Goal: Information Seeking & Learning: Learn about a topic

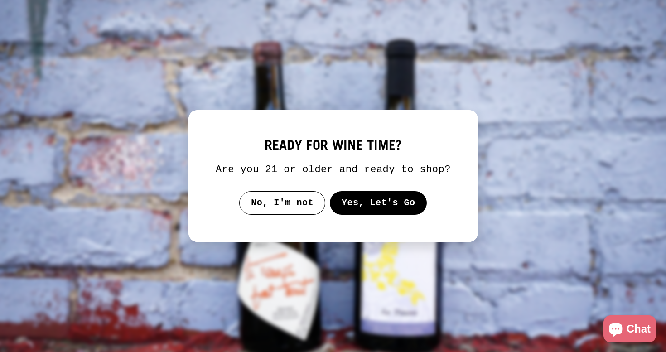
click at [366, 212] on button "Yes, Let's Go" at bounding box center [377, 203] width 97 height 24
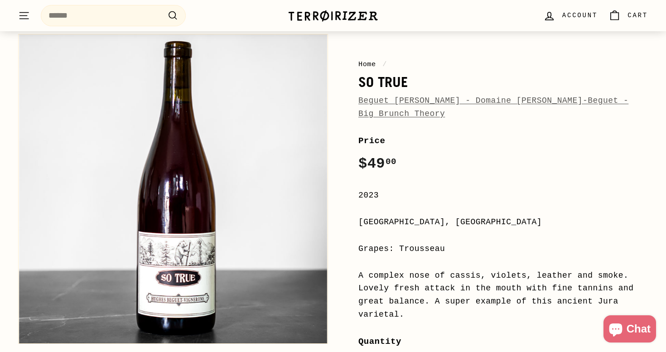
scroll to position [67, 0]
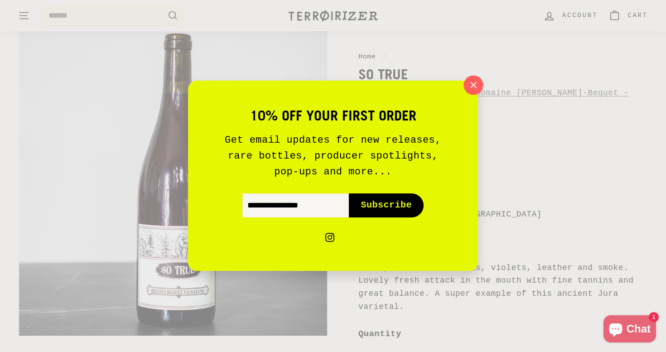
click at [475, 85] on icon "button" at bounding box center [474, 85] width 14 height 14
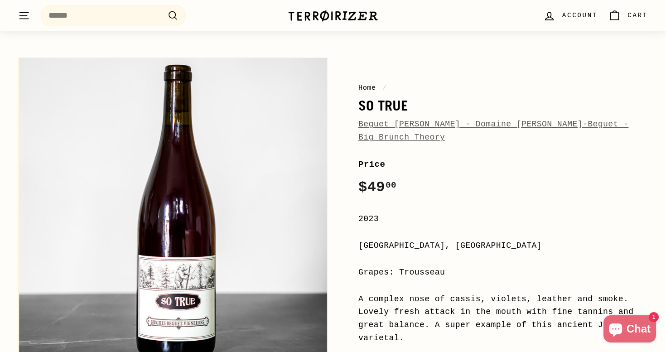
scroll to position [36, 0]
drag, startPoint x: 406, startPoint y: 102, endPoint x: 358, endPoint y: 108, distance: 48.8
click at [358, 108] on div "Home / So True Beguet [PERSON_NAME] - Domaine [PERSON_NAME]-Beguet - Big Brunch…" at bounding box center [493, 315] width 310 height 525
copy h1 "So True"
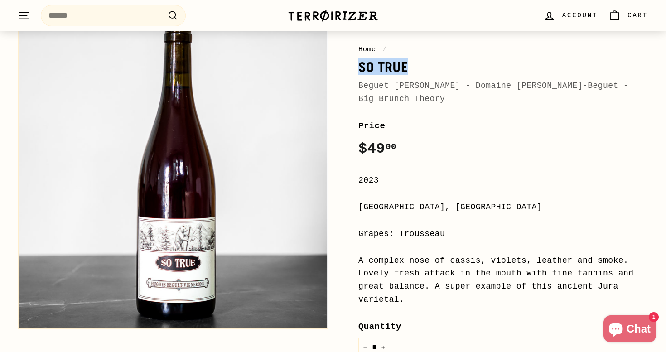
scroll to position [78, 0]
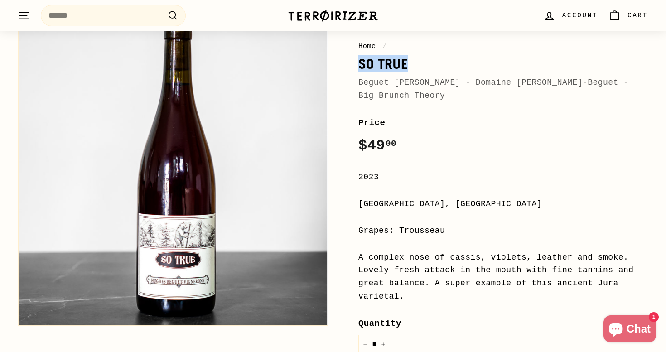
click at [451, 82] on link "Beguet [PERSON_NAME] - Domaine [PERSON_NAME]-Beguet - Big Brunch Theory" at bounding box center [493, 89] width 270 height 22
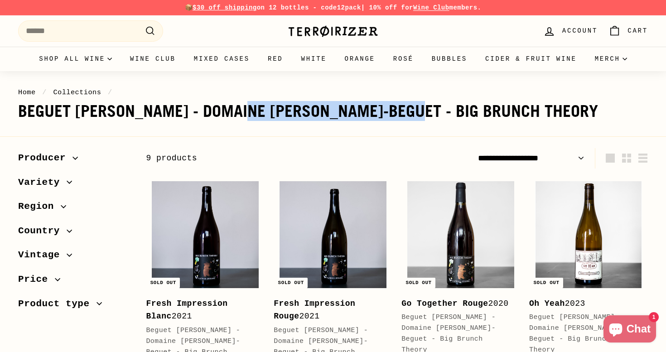
drag, startPoint x: 149, startPoint y: 113, endPoint x: 325, endPoint y: 115, distance: 175.8
click at [325, 115] on h1 "Beguet [PERSON_NAME] - Domaine [PERSON_NAME]-Beguet - Big Brunch Theory" at bounding box center [333, 111] width 630 height 18
copy h1 "Domaine [PERSON_NAME]-[GEOGRAPHIC_DATA]"
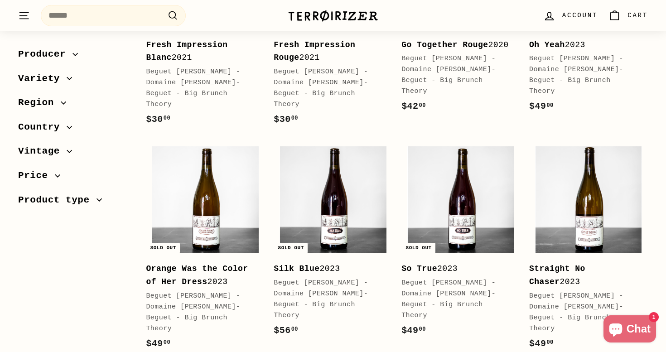
scroll to position [260, 0]
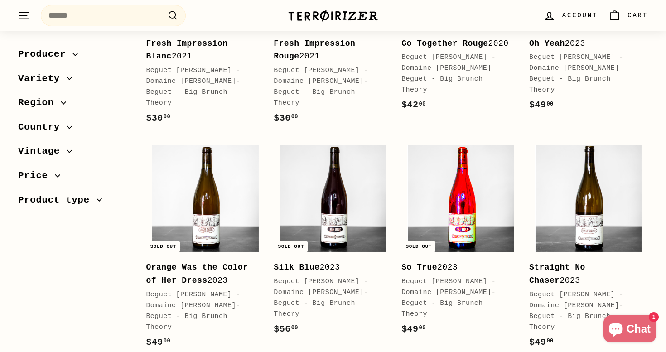
click at [469, 203] on img at bounding box center [460, 198] width 107 height 107
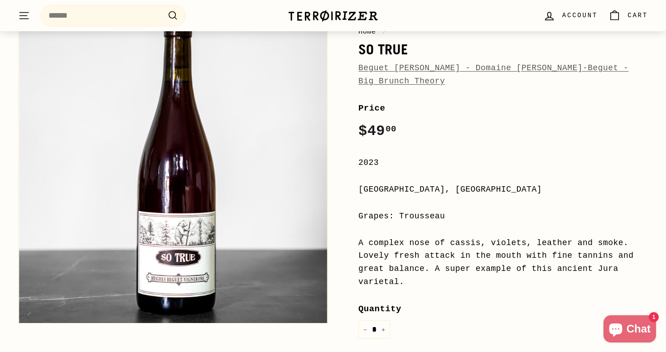
scroll to position [96, 0]
